Goal: Task Accomplishment & Management: Manage account settings

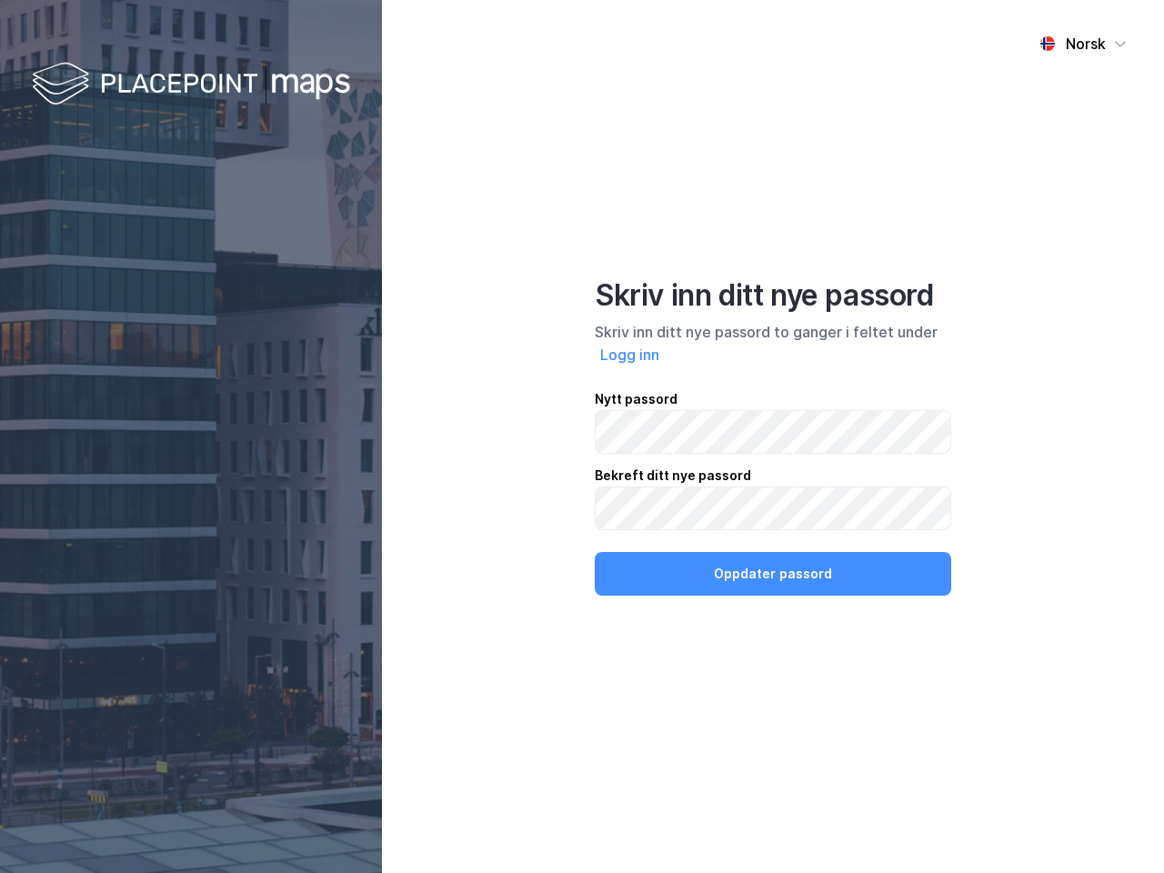
click at [582, 437] on div "Norsk Skriv inn ditt nye passord Skriv inn ditt nye passord to ganger i feltet …" at bounding box center [773, 436] width 782 height 873
click at [191, 85] on img at bounding box center [191, 85] width 318 height 54
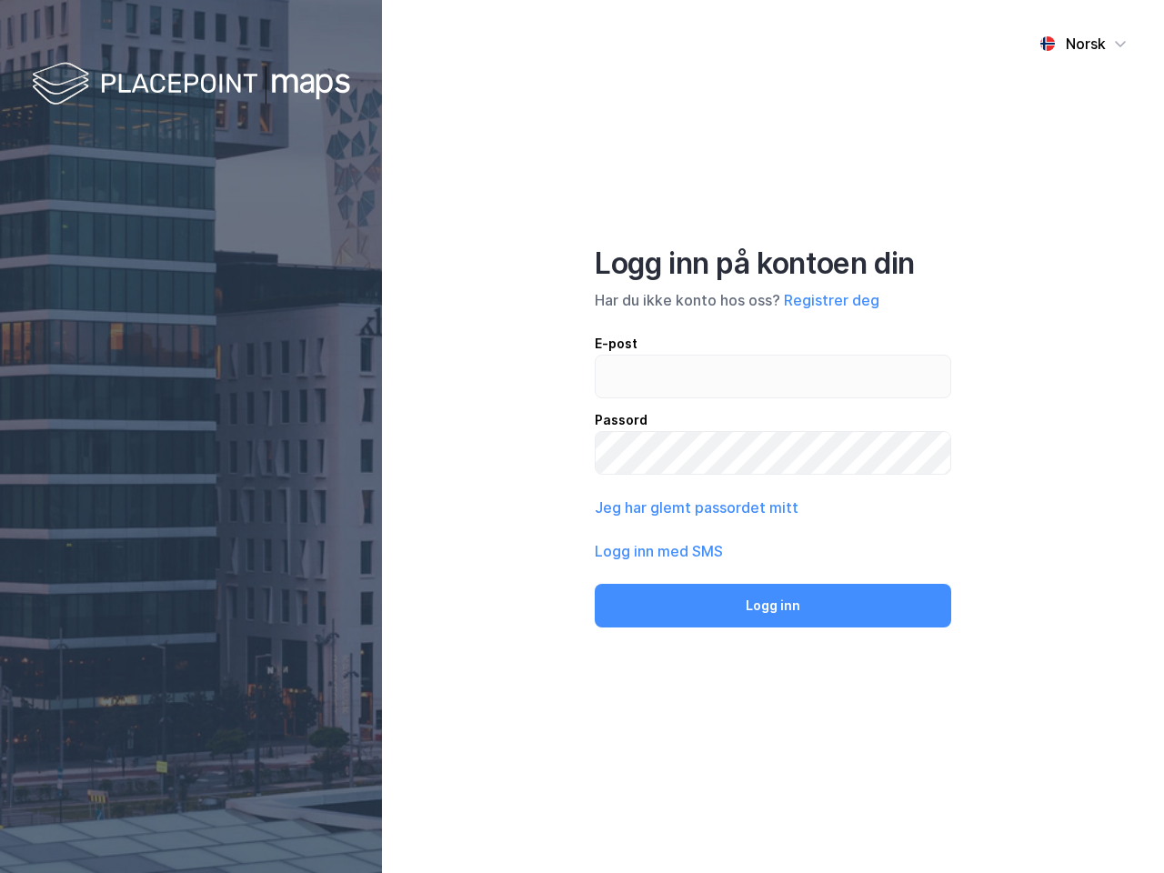
click at [1083, 44] on div "Norsk" at bounding box center [1086, 44] width 40 height 22
click at [630, 355] on label at bounding box center [773, 377] width 357 height 44
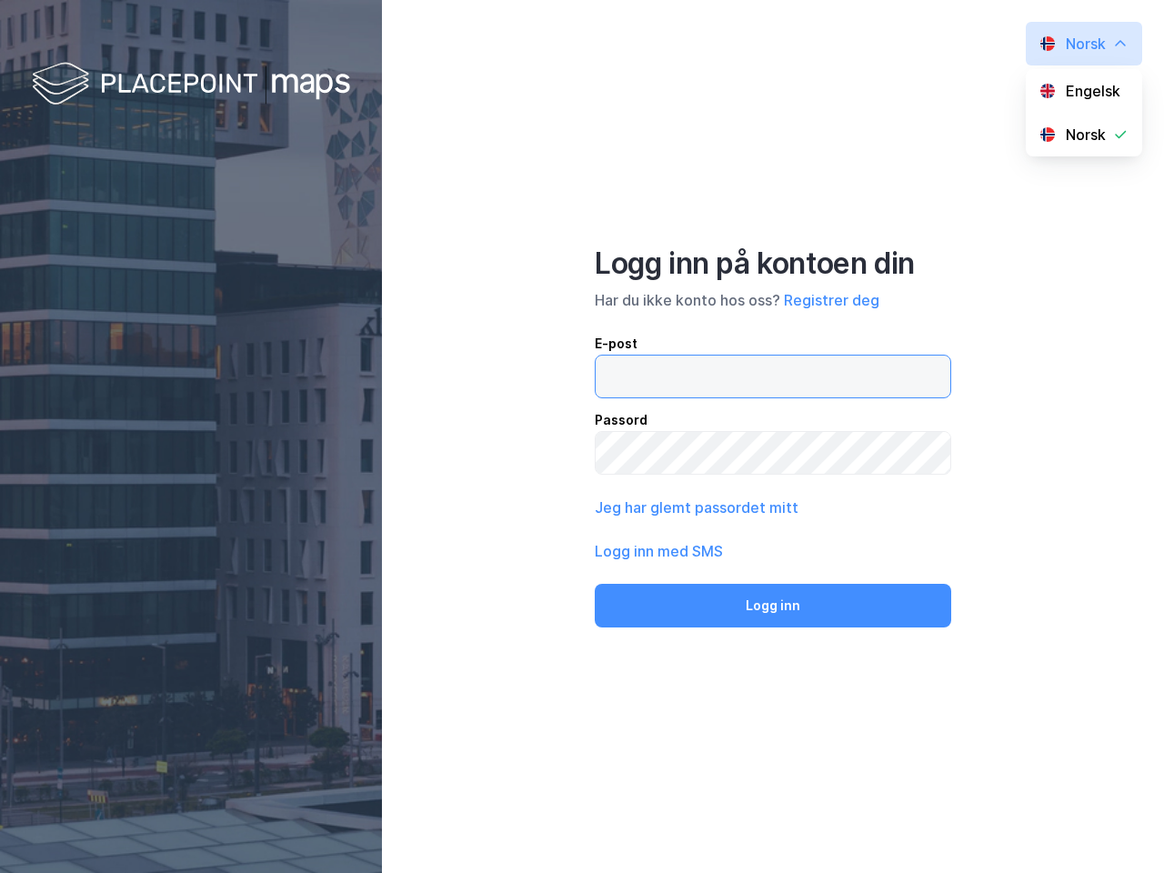
click at [630, 356] on input "email" at bounding box center [773, 377] width 355 height 42
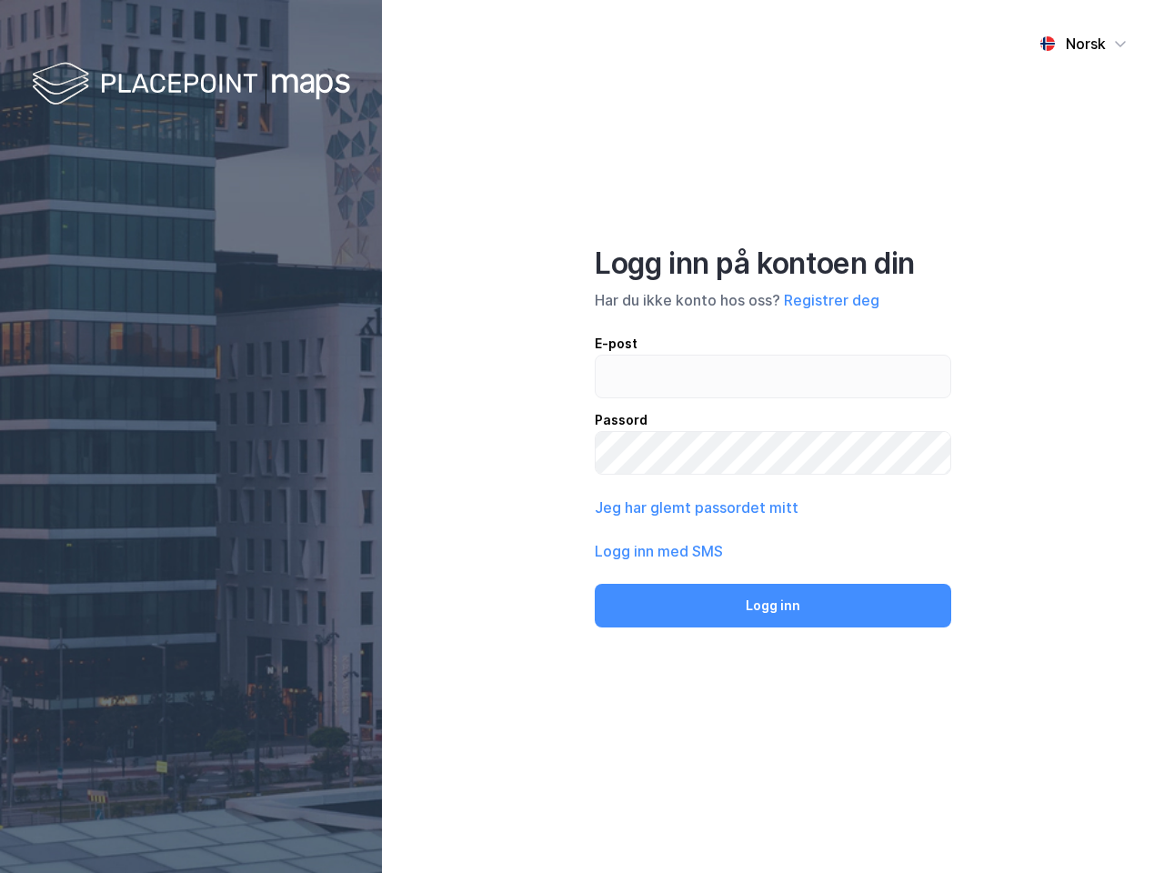
click at [773, 574] on div "Logg inn på kontoen din Har du ikke konto hos oss? Registrer deg E-post Passord…" at bounding box center [773, 437] width 357 height 382
